Goal: Transaction & Acquisition: Purchase product/service

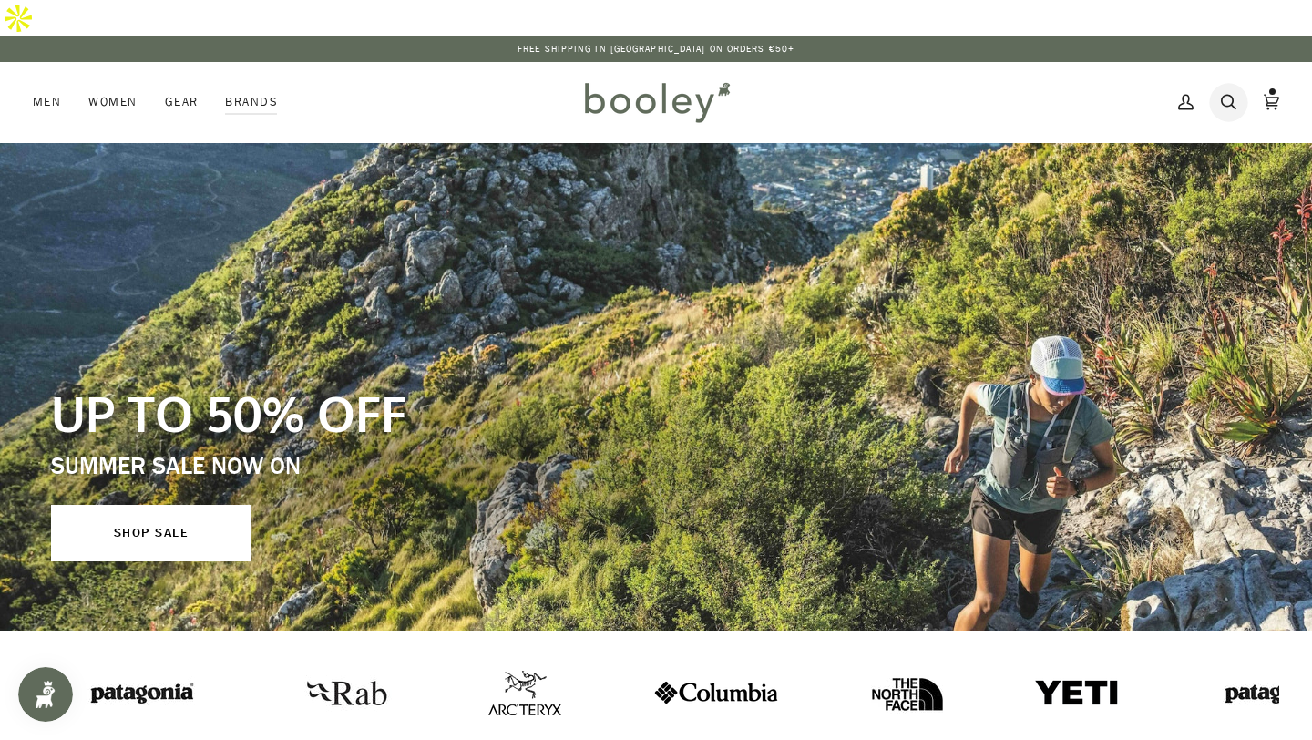
click at [1230, 88] on icon at bounding box center [1228, 101] width 15 height 27
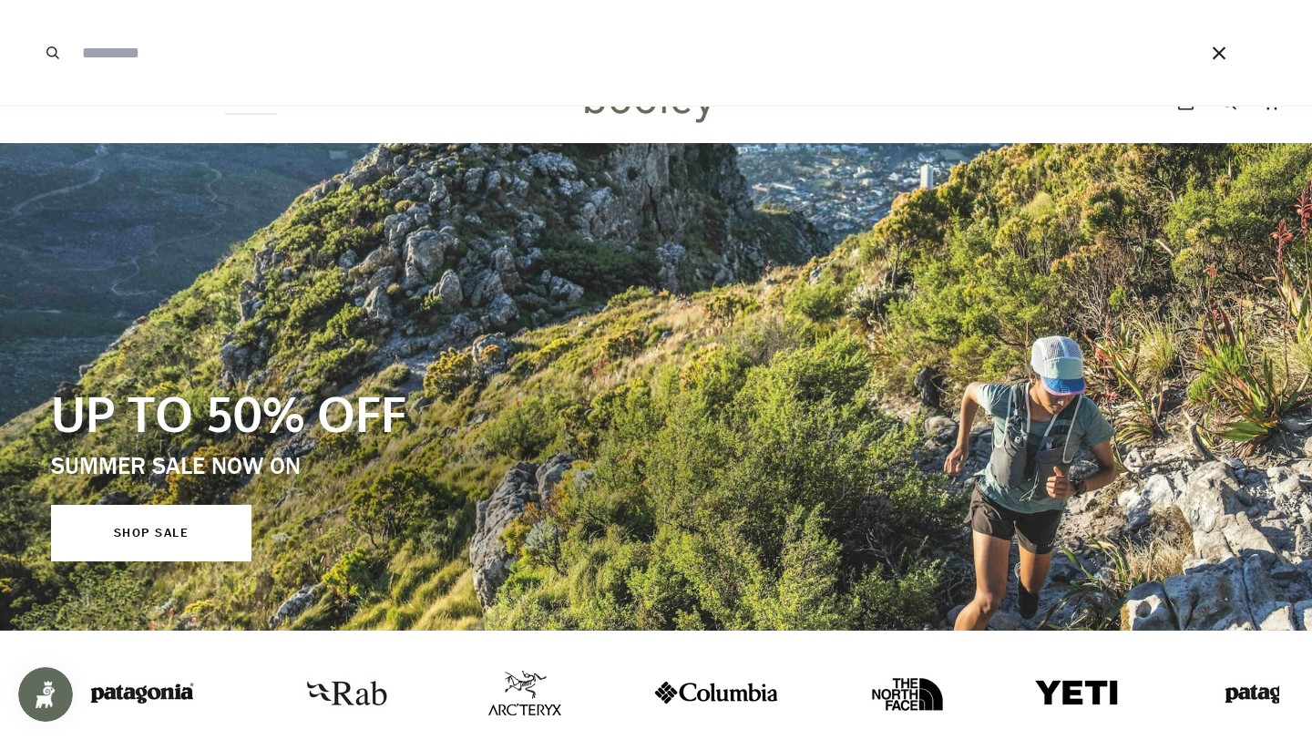
click at [1204, 57] on button "Close" at bounding box center [1219, 53] width 33 height 106
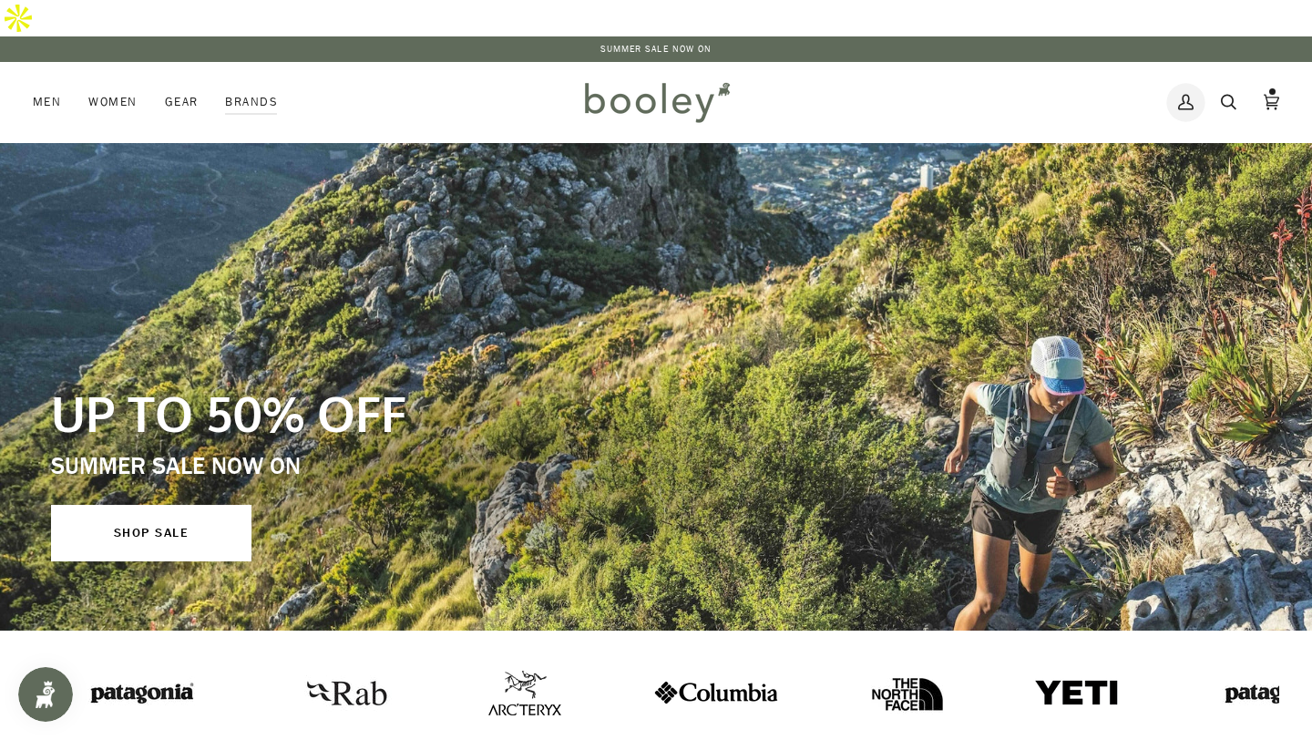
click at [1189, 95] on icon at bounding box center [1185, 102] width 15 height 15
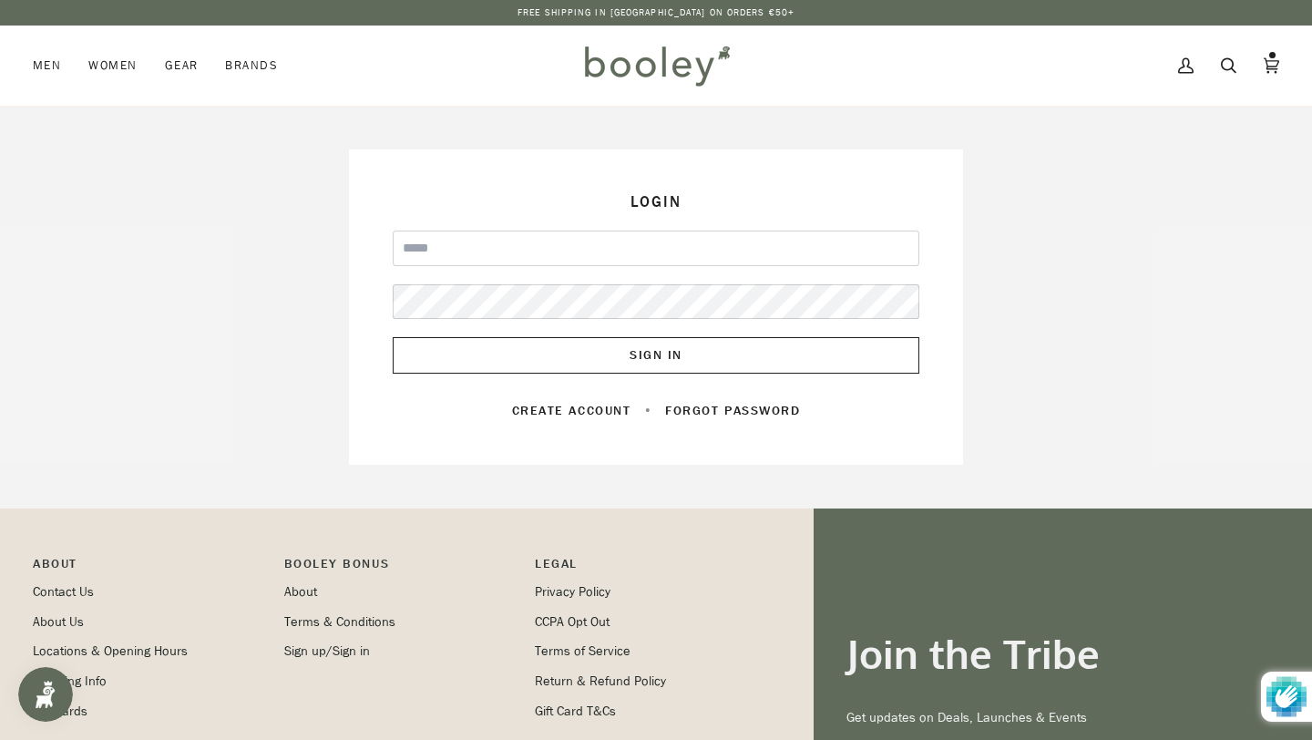
click at [137, 443] on div "We've sent you an email with a link to update your password. Login Email Passwo…" at bounding box center [656, 307] width 1265 height 403
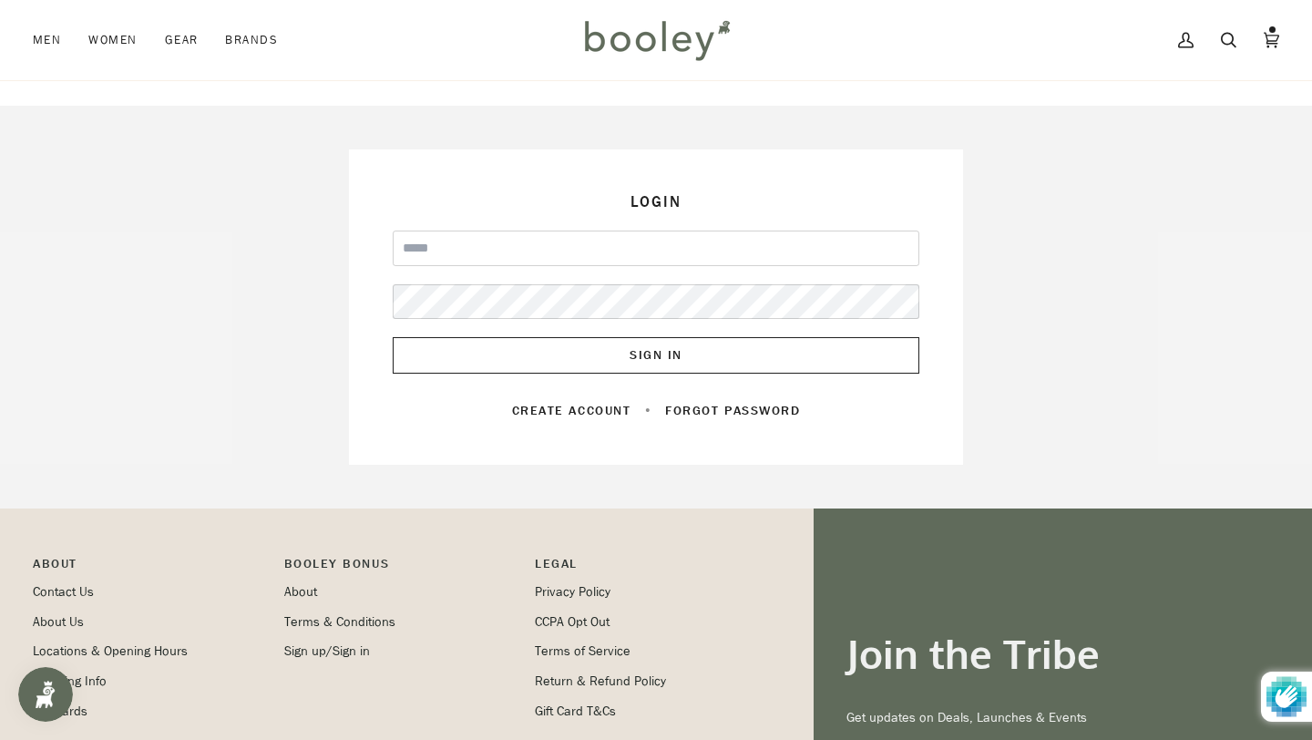
scroll to position [75, 0]
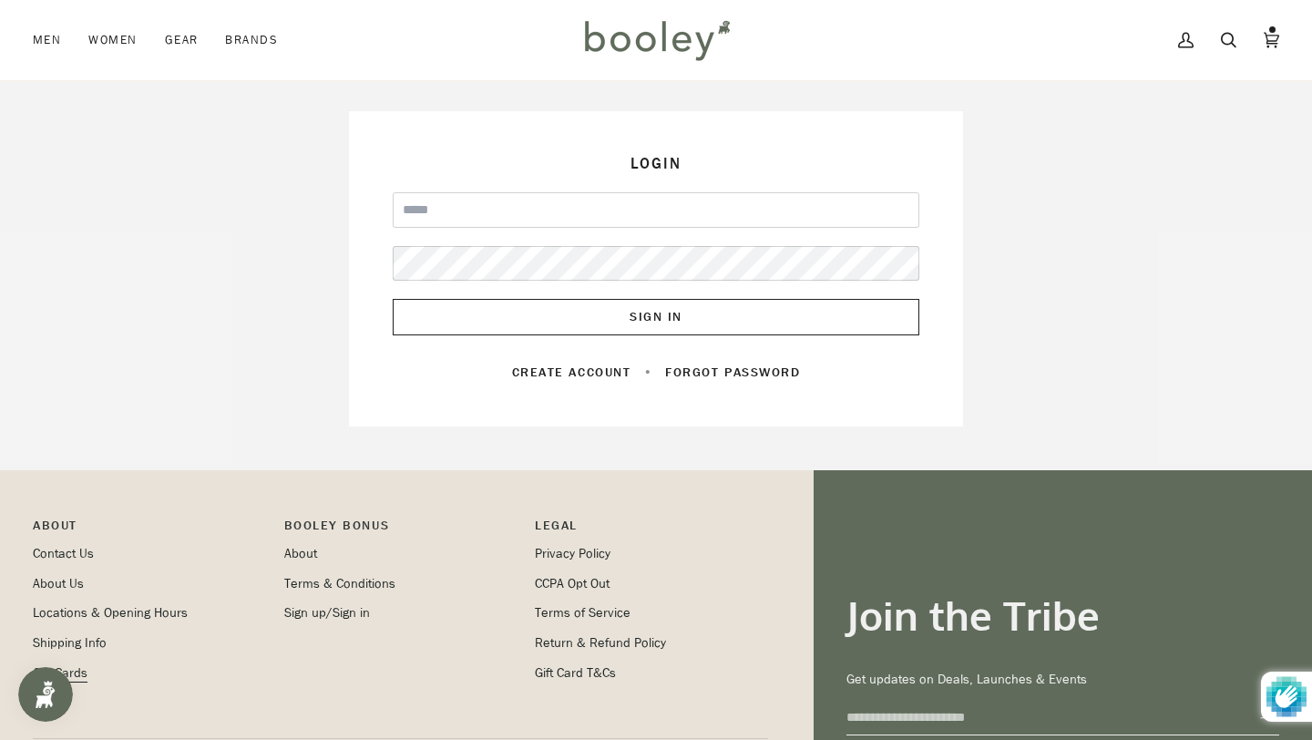
click at [66, 664] on link "Gift Cards" at bounding box center [60, 672] width 55 height 17
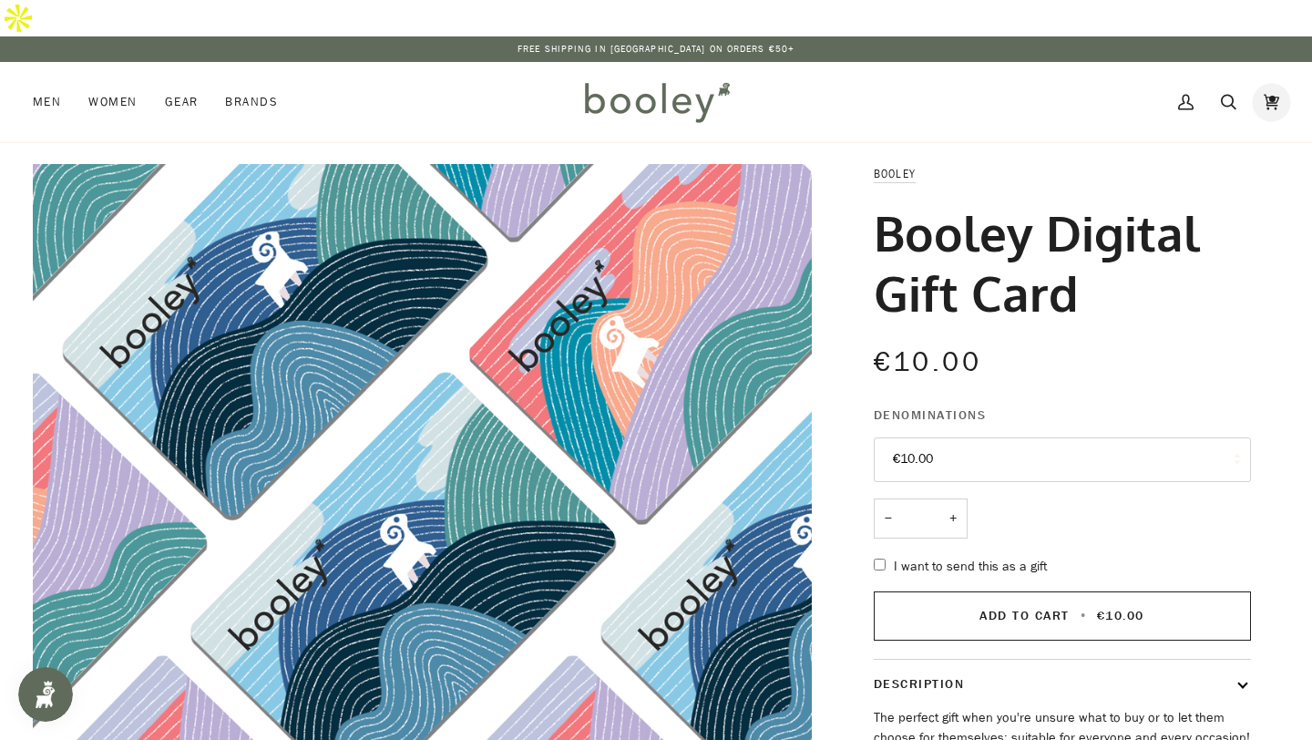
click at [1279, 69] on link "Cart €48.00 (1)" at bounding box center [1271, 102] width 43 height 80
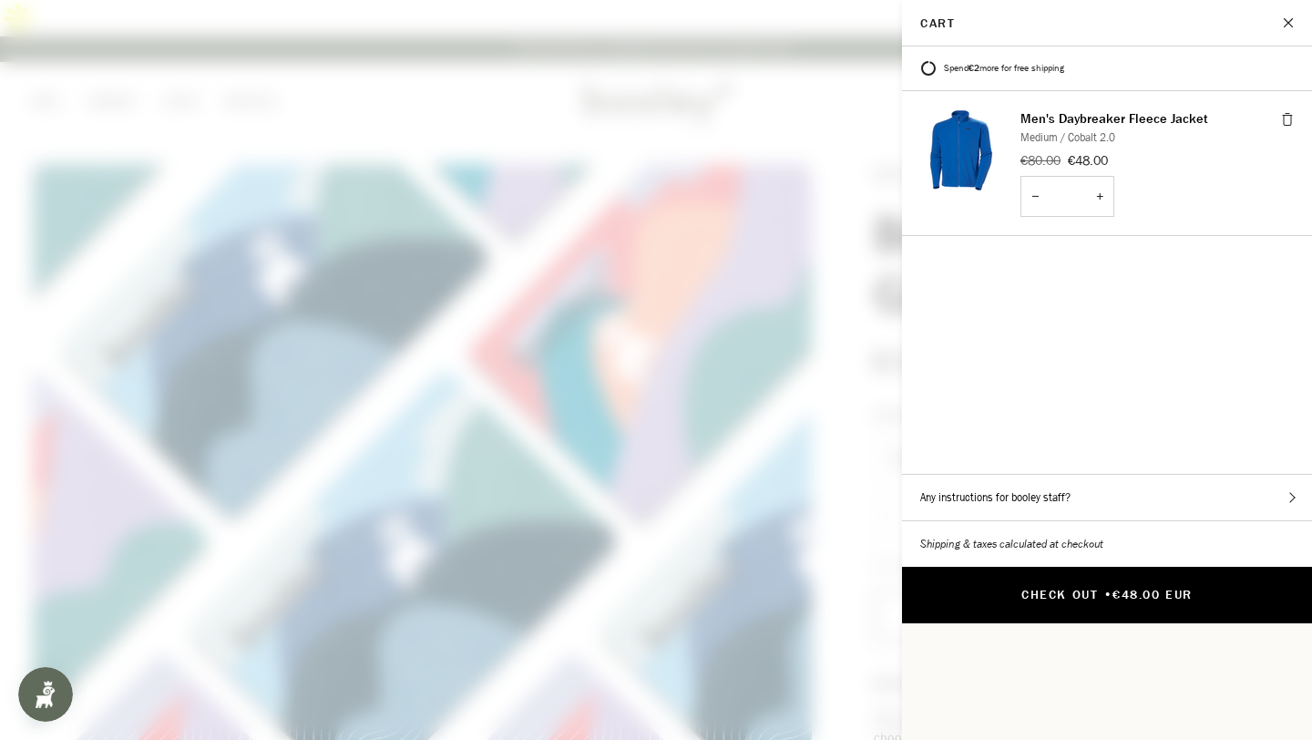
click at [1088, 567] on button "Check Out • €48.00 EUR" at bounding box center [1107, 595] width 410 height 56
